Goal: Task Accomplishment & Management: Use online tool/utility

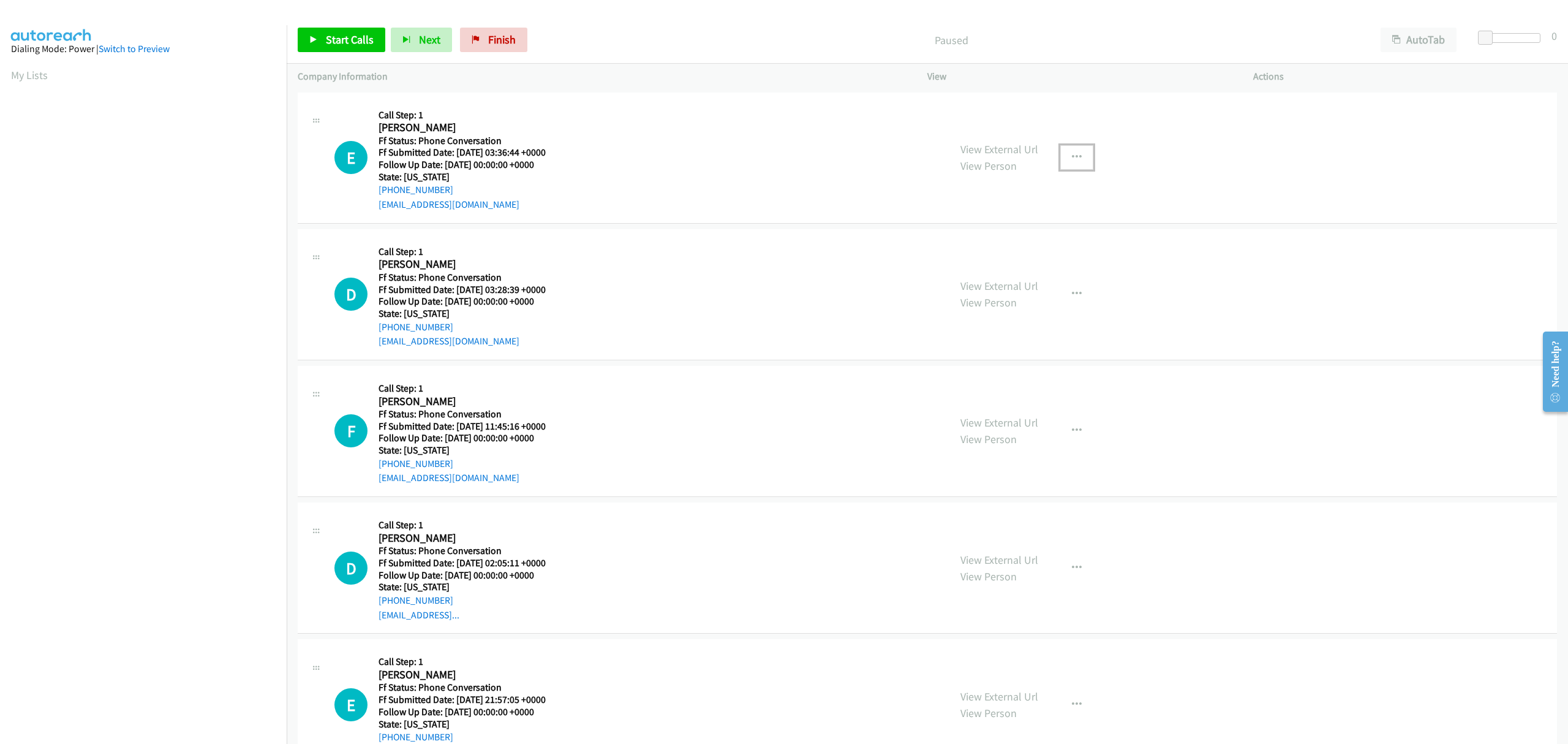
click at [1064, 154] on button "button" at bounding box center [1077, 157] width 33 height 24
click at [975, 237] on link "Skip Call" at bounding box center [1011, 237] width 163 height 24
drag, startPoint x: 357, startPoint y: 38, endPoint x: 305, endPoint y: 77, distance: 65.0
click at [357, 38] on span "Start Calls" at bounding box center [349, 39] width 48 height 14
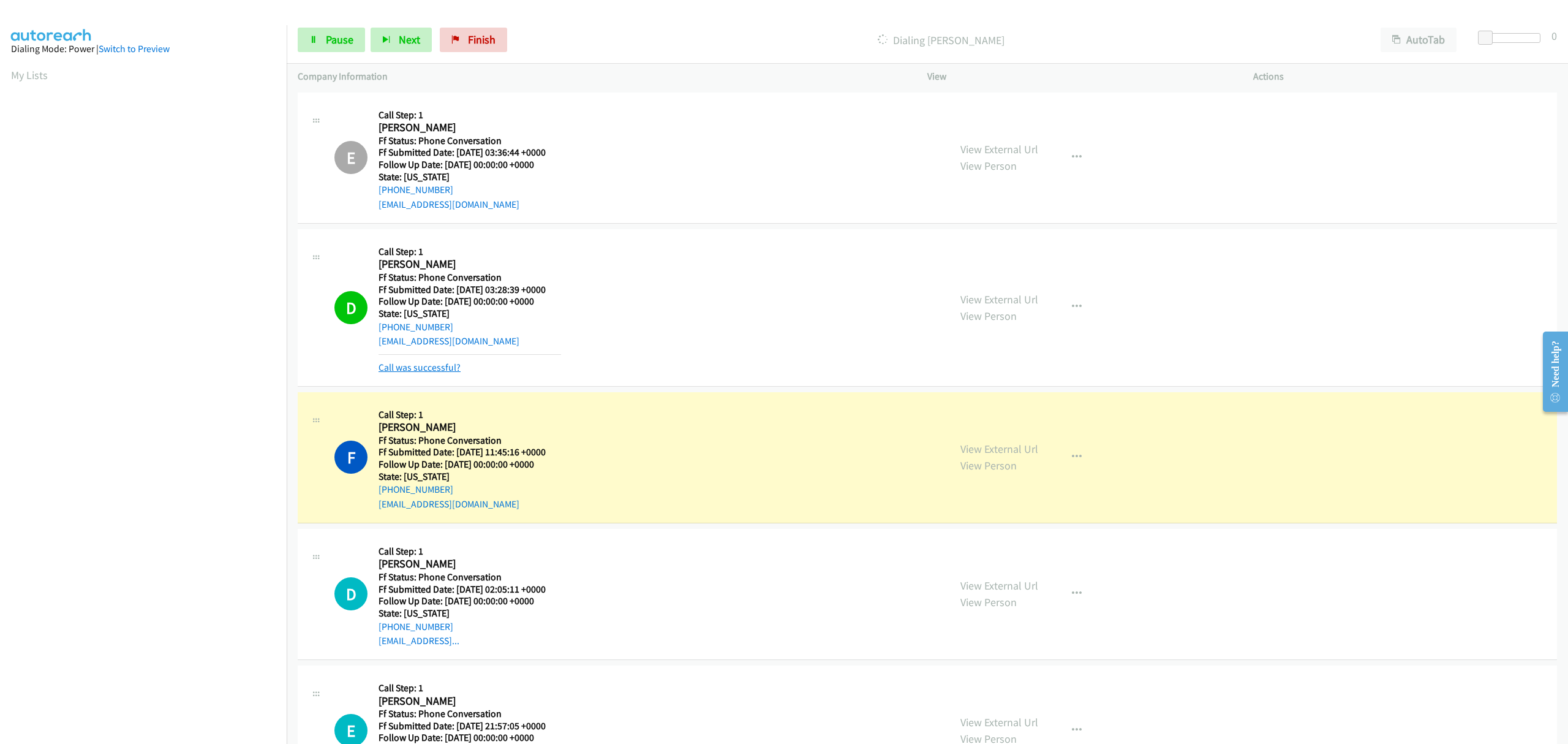
click at [436, 368] on link "Call was successful?" at bounding box center [419, 367] width 82 height 11
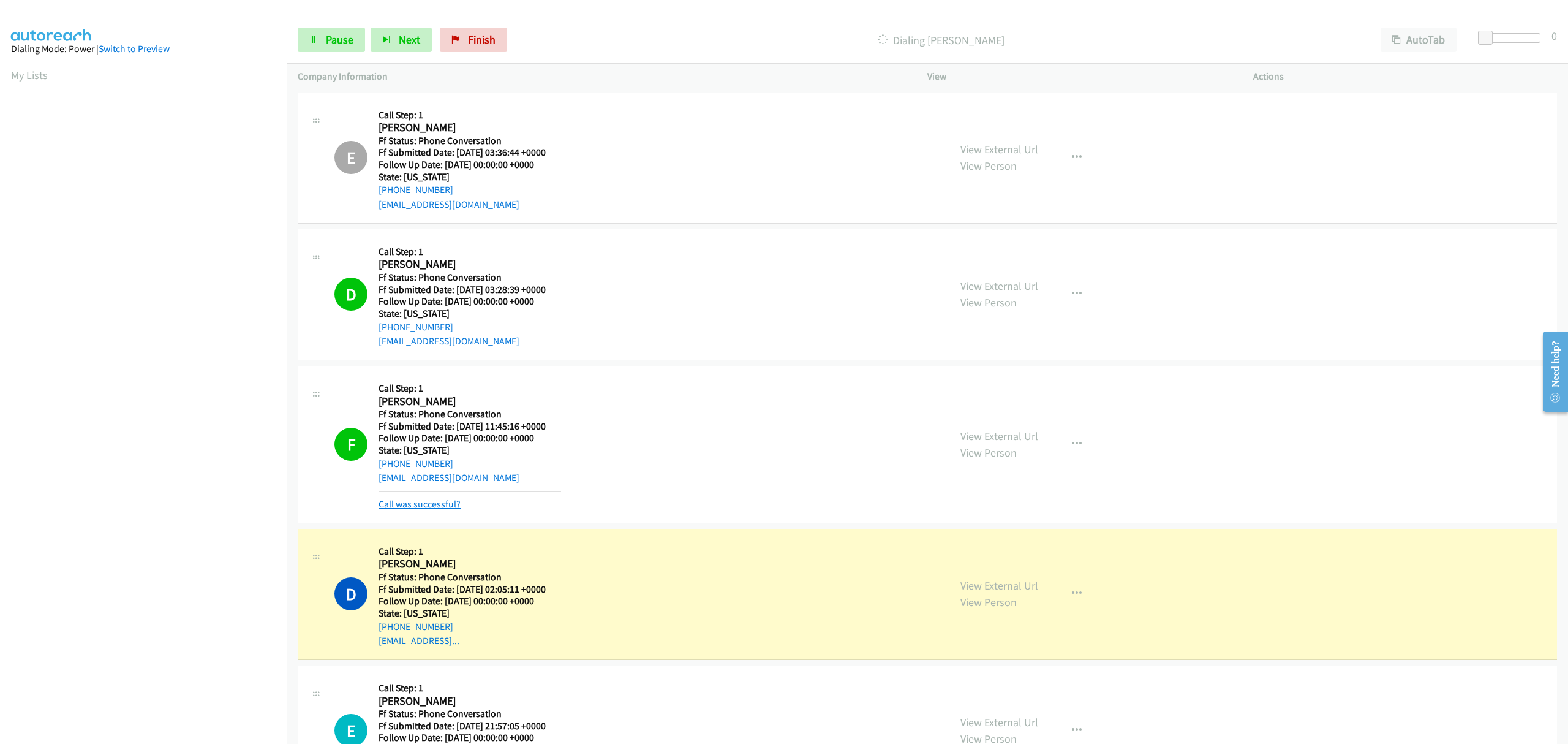
click at [434, 505] on link "Call was successful?" at bounding box center [419, 504] width 82 height 11
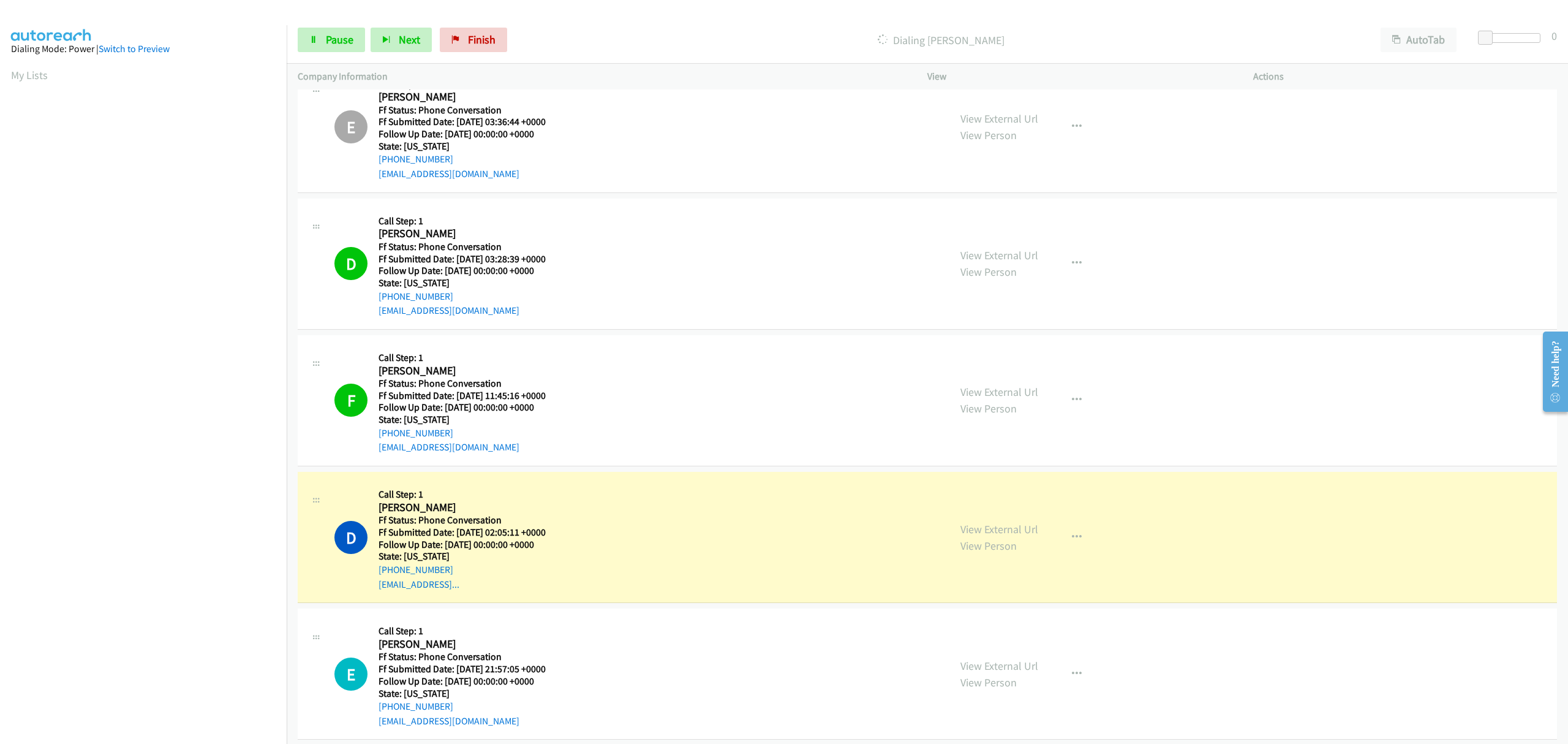
scroll to position [48, 0]
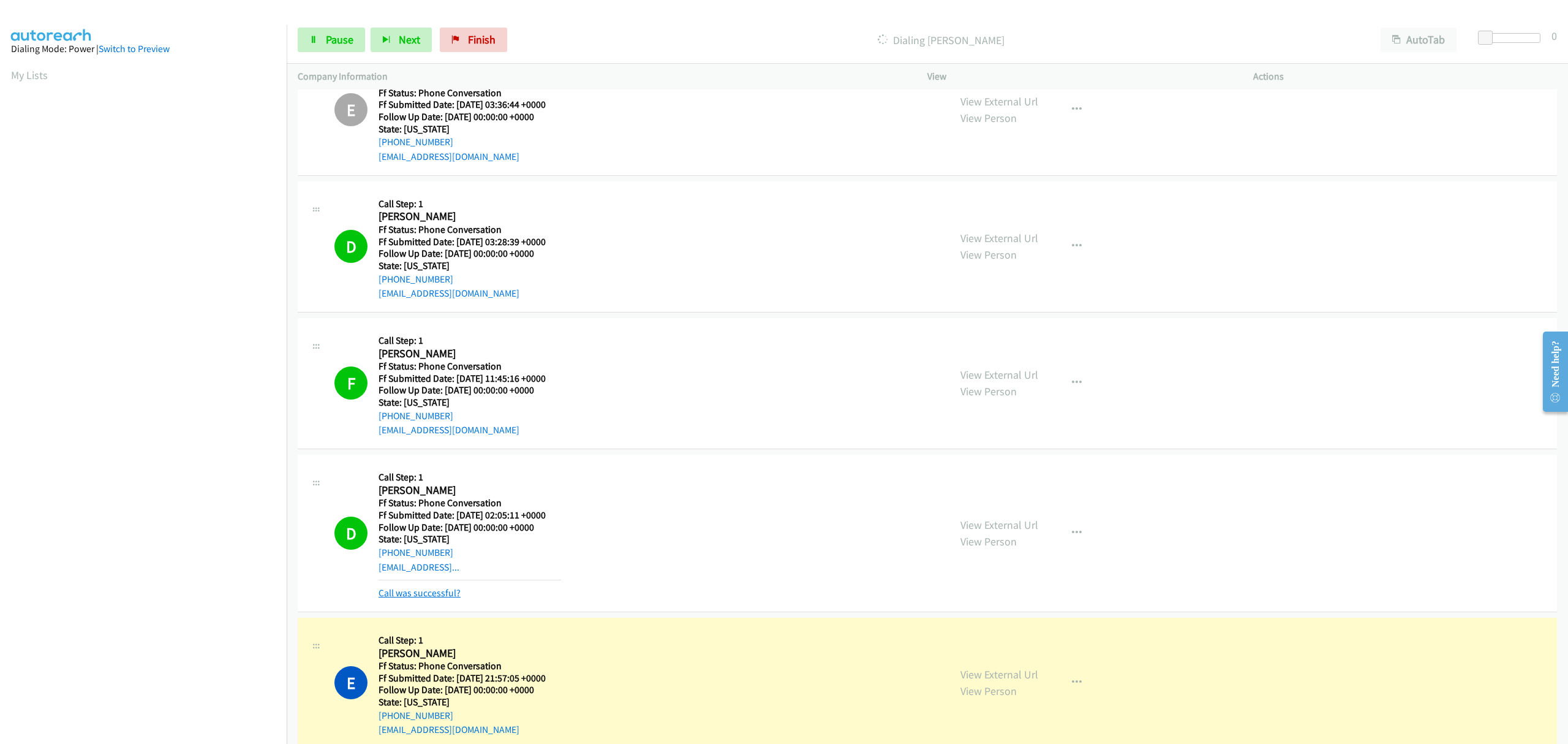
click at [414, 597] on link "Call was successful?" at bounding box center [419, 592] width 82 height 11
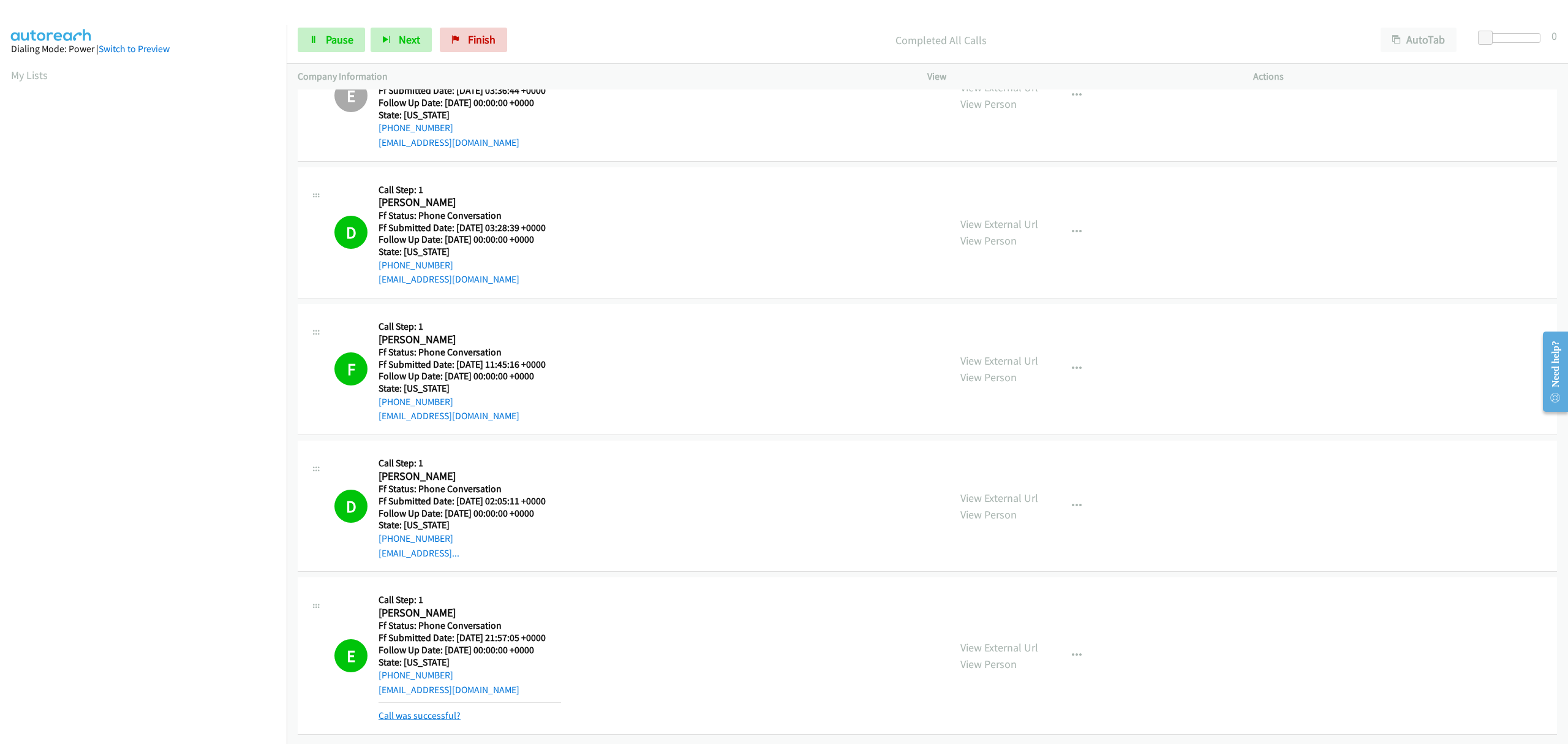
click at [436, 709] on link "Call was successful?" at bounding box center [419, 715] width 82 height 11
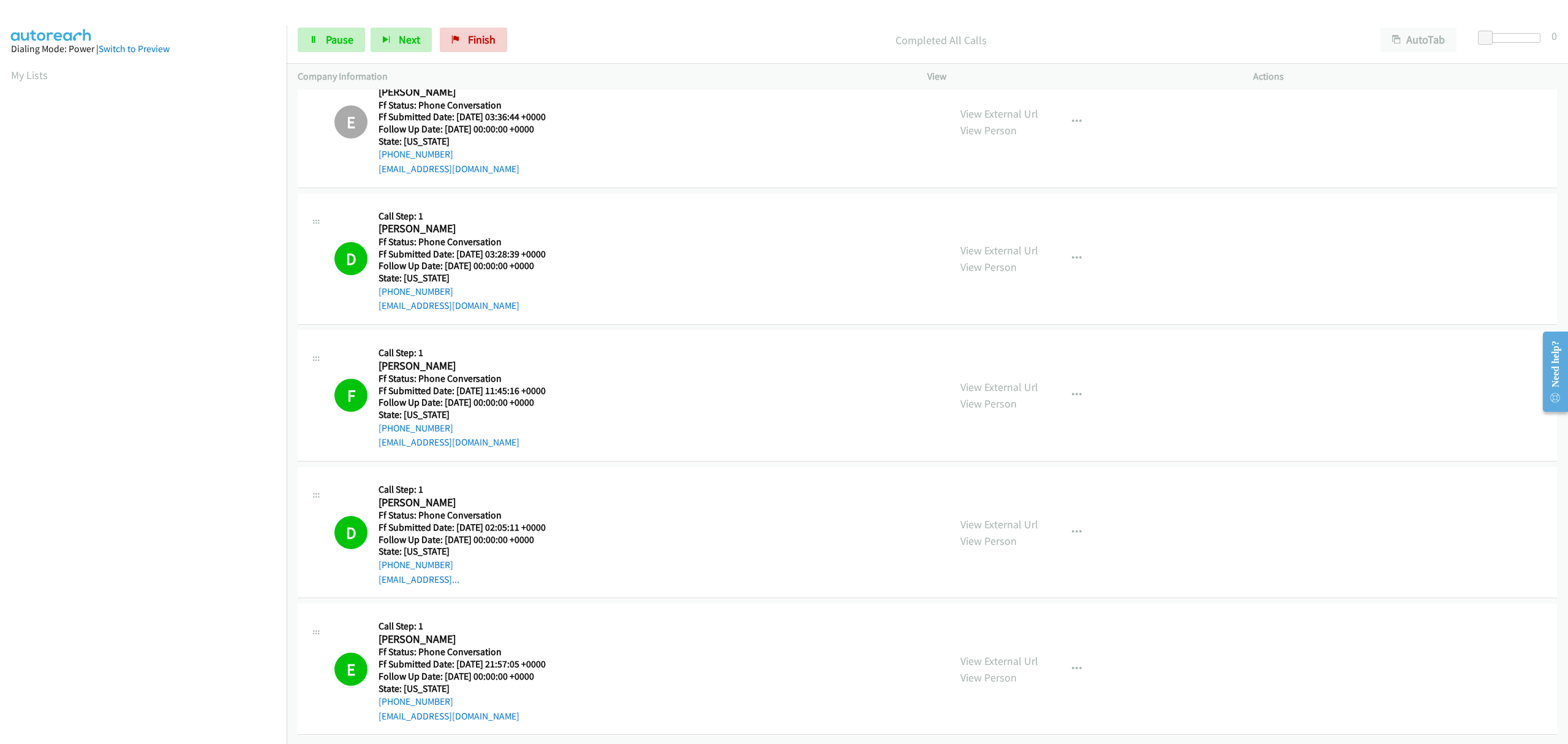
scroll to position [0, 0]
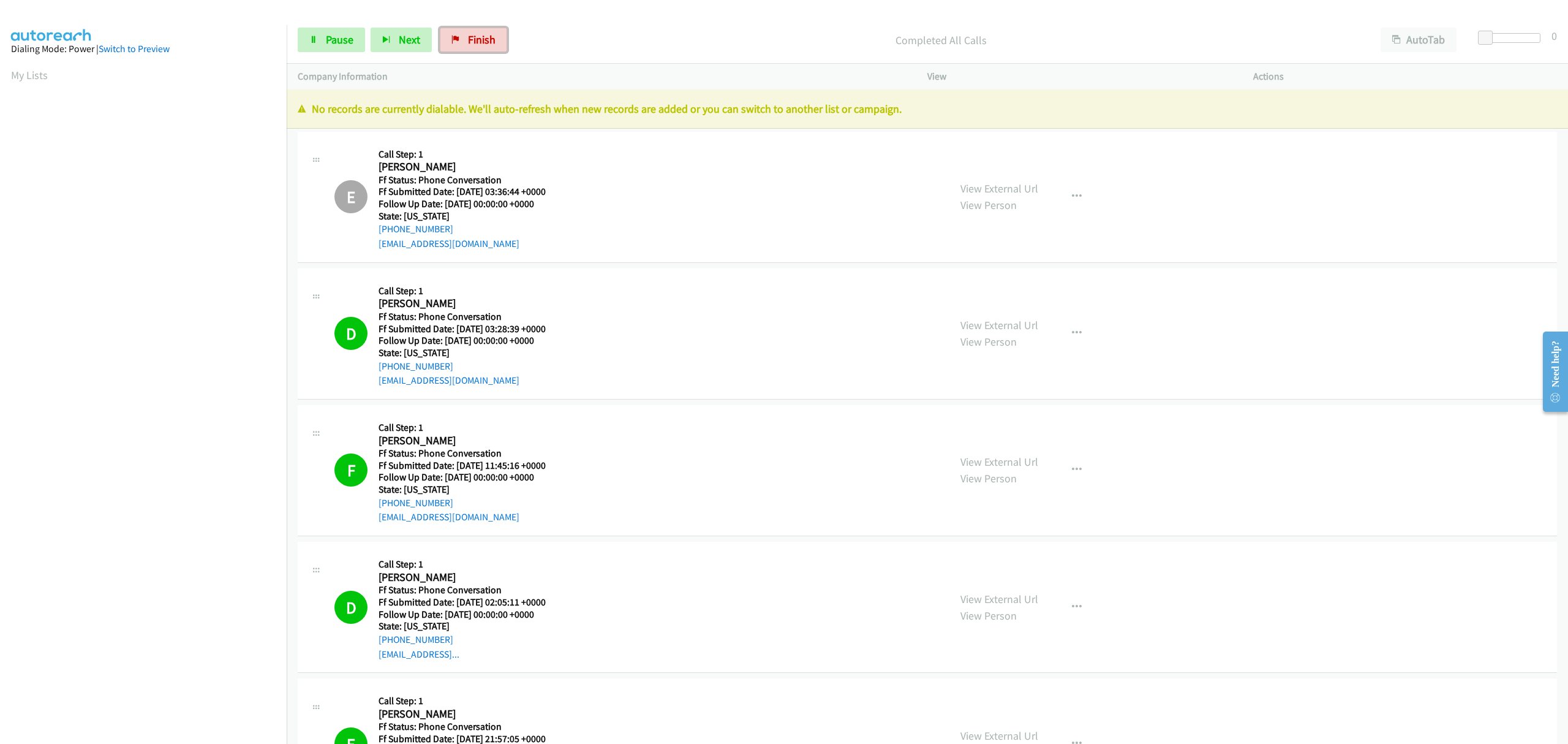
drag, startPoint x: 473, startPoint y: 39, endPoint x: 366, endPoint y: 172, distance: 170.7
click at [473, 39] on span "Finish" at bounding box center [481, 39] width 27 height 14
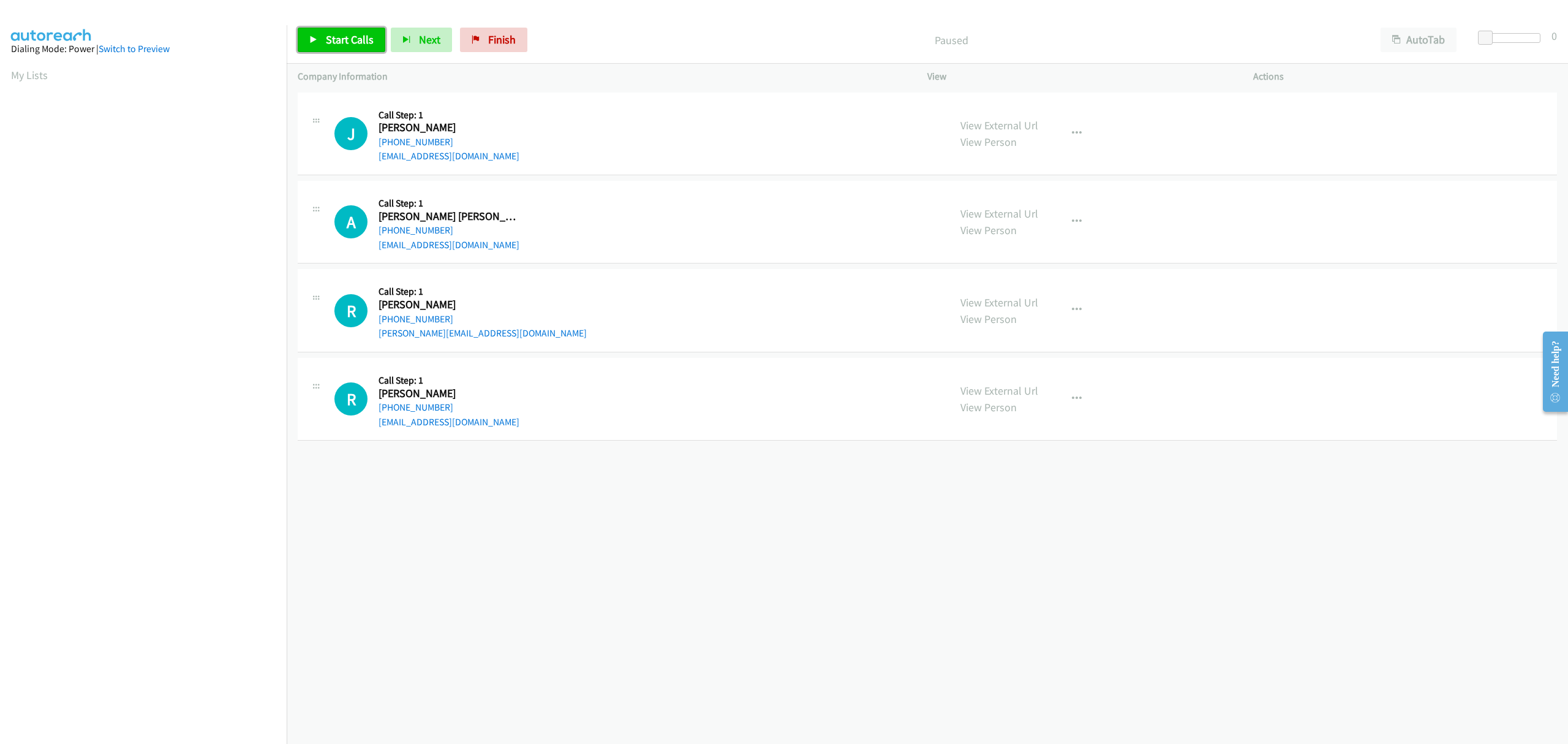
click at [321, 36] on link "Start Calls" at bounding box center [342, 39] width 88 height 24
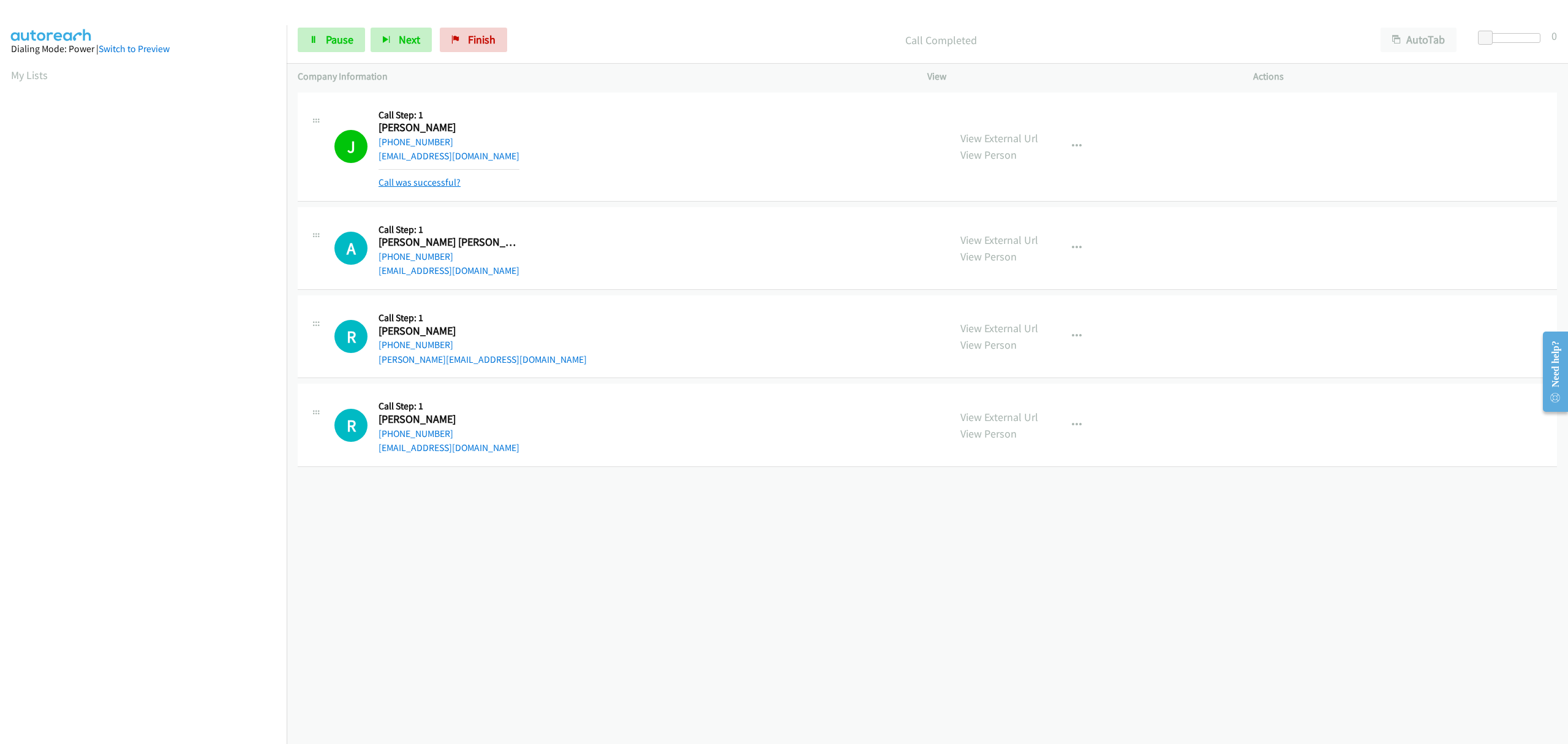
click at [417, 185] on link "Call was successful?" at bounding box center [419, 181] width 82 height 11
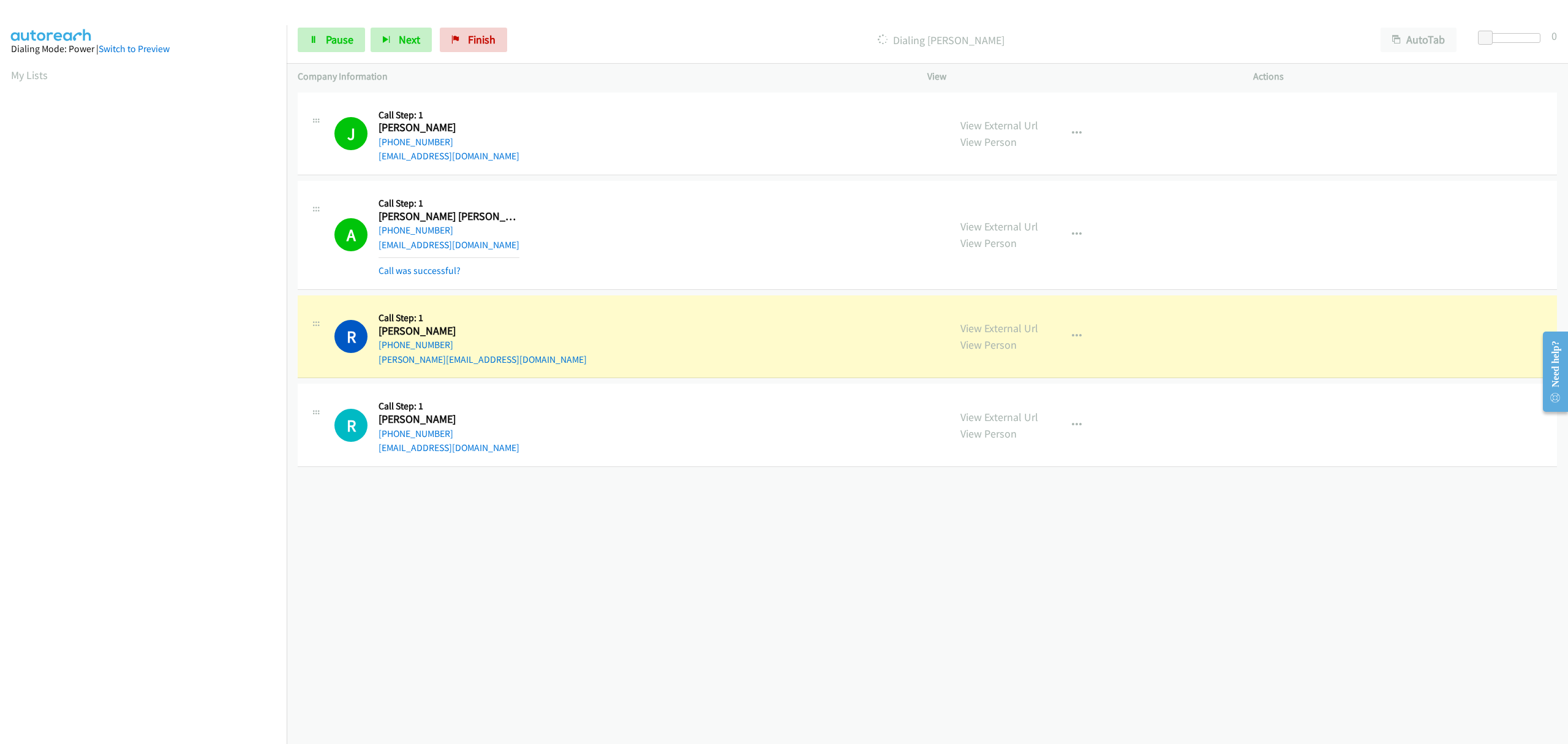
drag, startPoint x: 419, startPoint y: 274, endPoint x: 447, endPoint y: 280, distance: 28.6
click at [419, 274] on link "Call was successful?" at bounding box center [419, 270] width 82 height 11
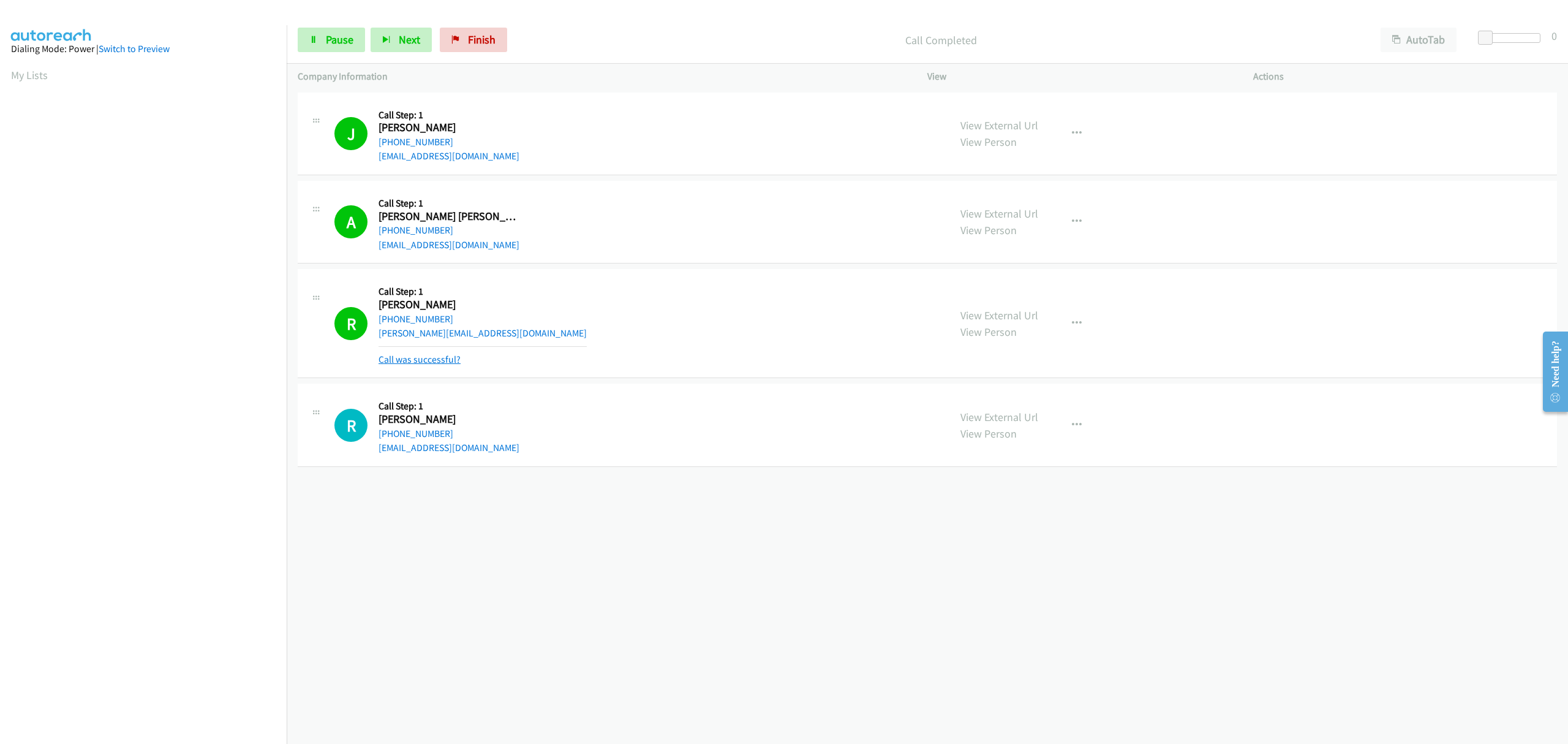
click at [429, 359] on link "Call was successful?" at bounding box center [419, 359] width 82 height 11
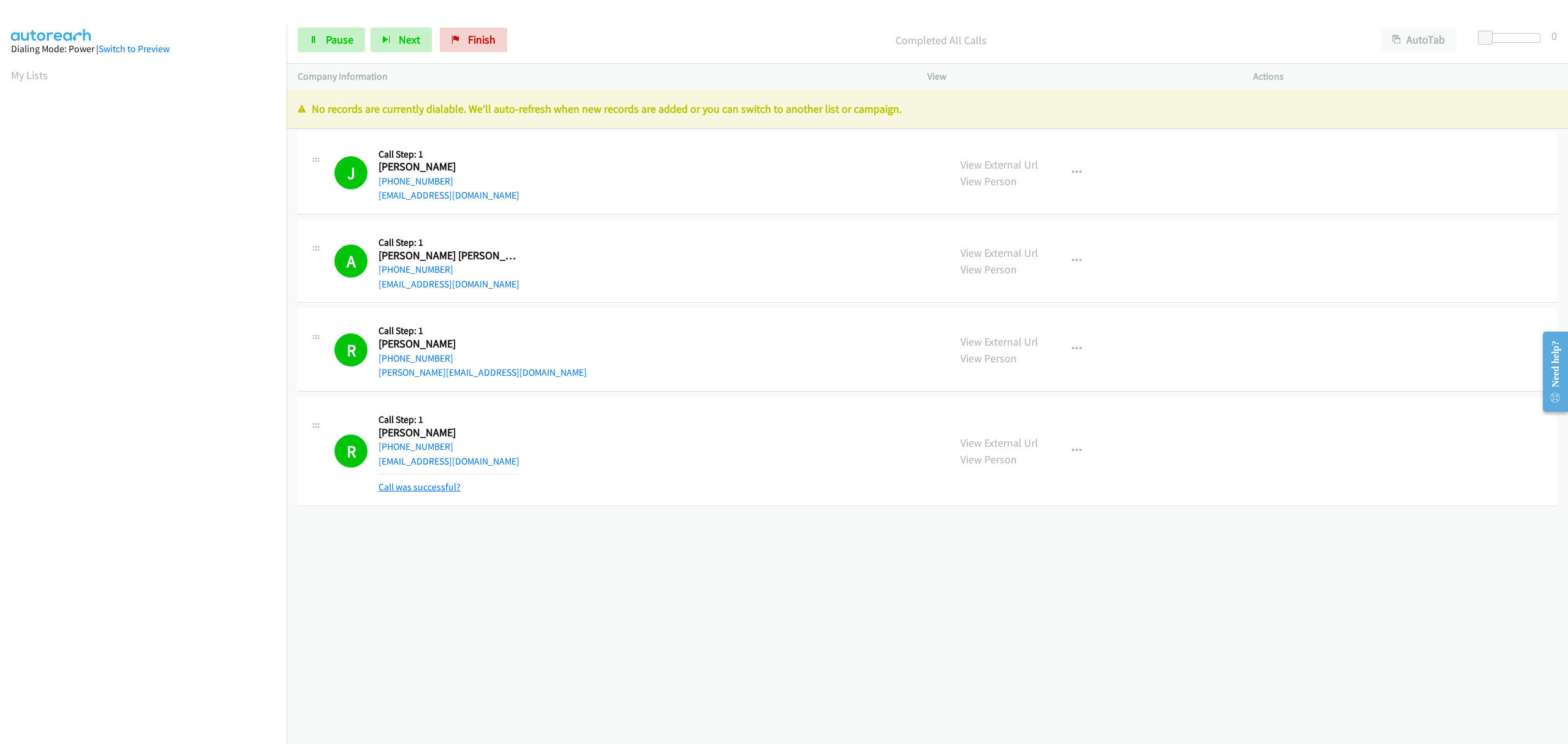
click at [453, 489] on link "Call was successful?" at bounding box center [419, 486] width 82 height 11
click at [463, 39] on link "Finish" at bounding box center [473, 39] width 67 height 24
